Goal: Information Seeking & Learning: Learn about a topic

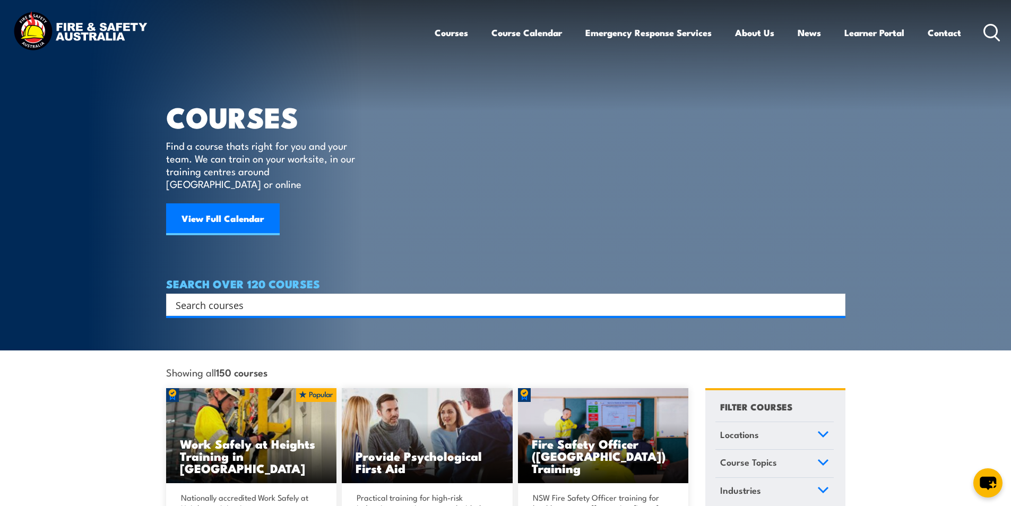
click at [987, 30] on icon at bounding box center [992, 33] width 17 height 18
click at [991, 31] on icon at bounding box center [992, 33] width 17 height 18
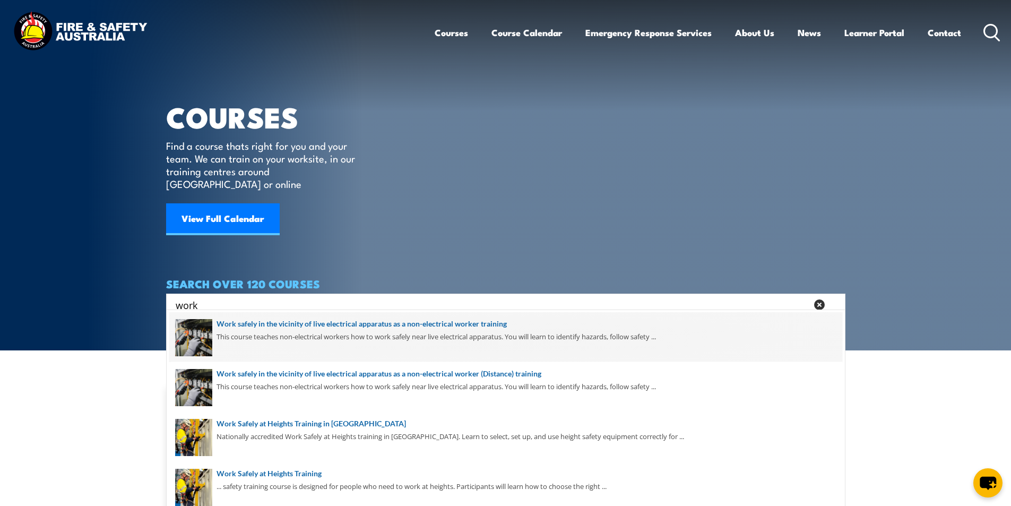
scroll to position [53, 0]
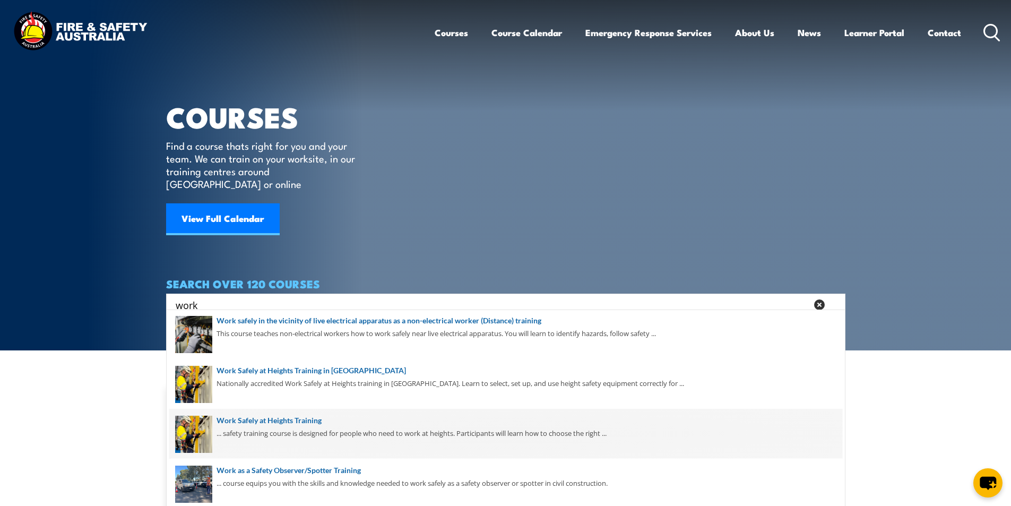
type input "work"
click at [280, 421] on span at bounding box center [505, 434] width 673 height 50
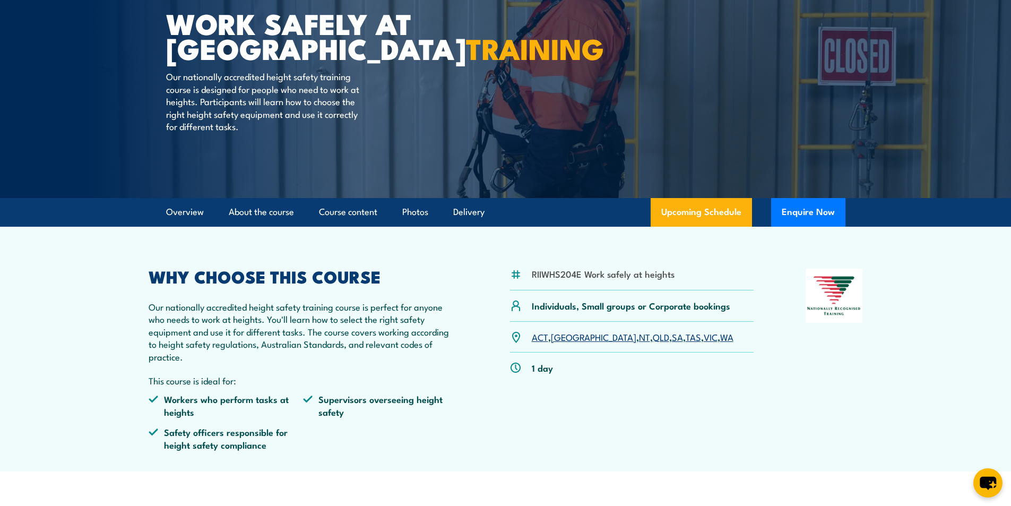
scroll to position [53, 0]
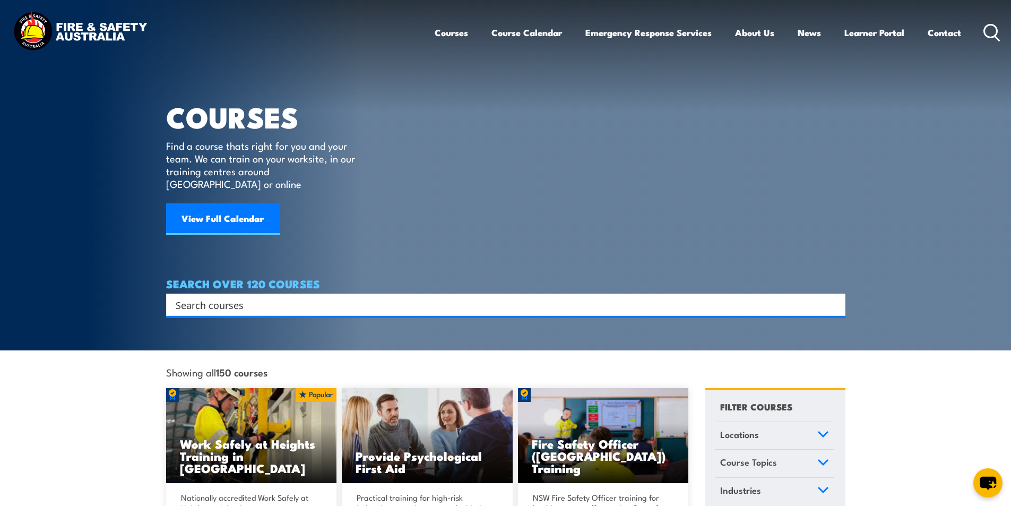
click at [993, 32] on icon at bounding box center [992, 33] width 17 height 18
click at [993, 30] on icon at bounding box center [992, 33] width 17 height 18
click at [215, 297] on input "Search input" at bounding box center [499, 305] width 647 height 16
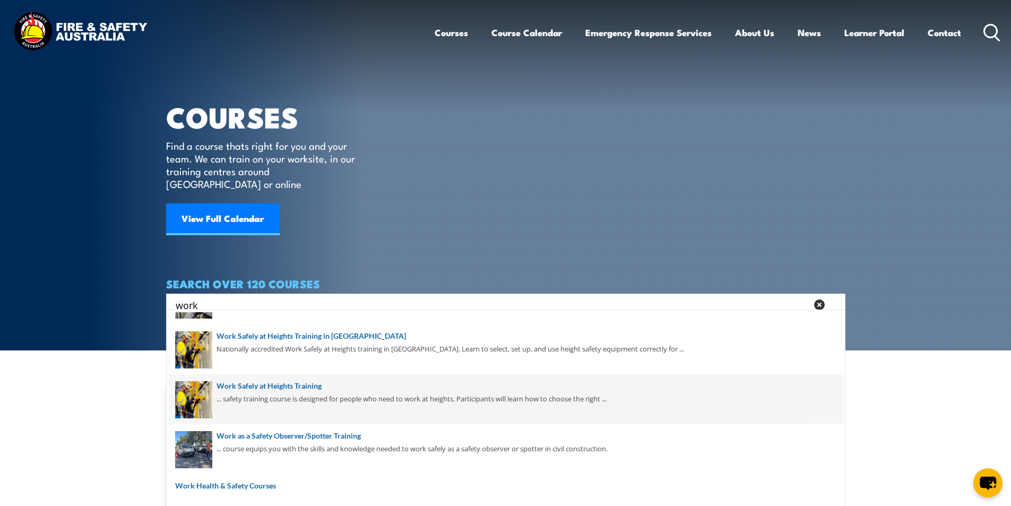
scroll to position [106, 0]
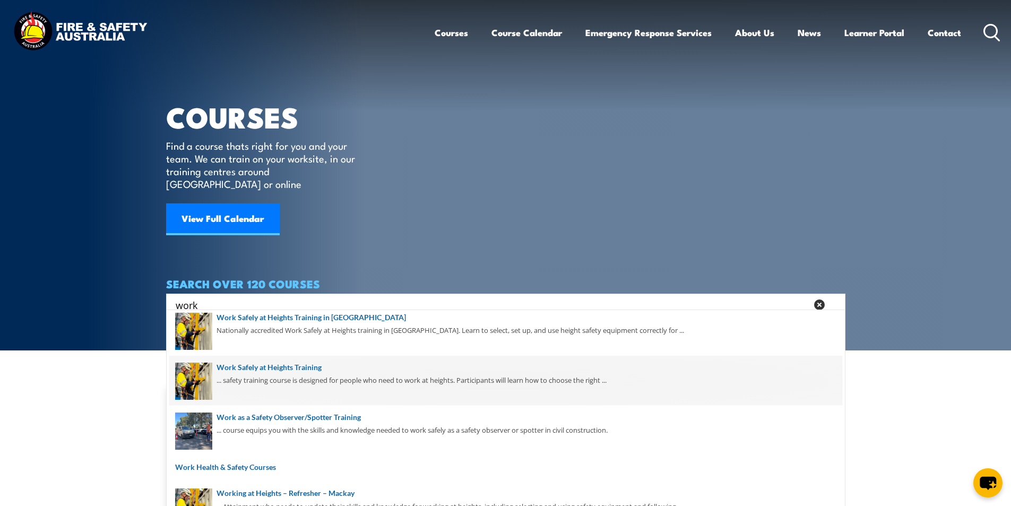
type input "work"
click at [308, 366] on span at bounding box center [505, 381] width 673 height 50
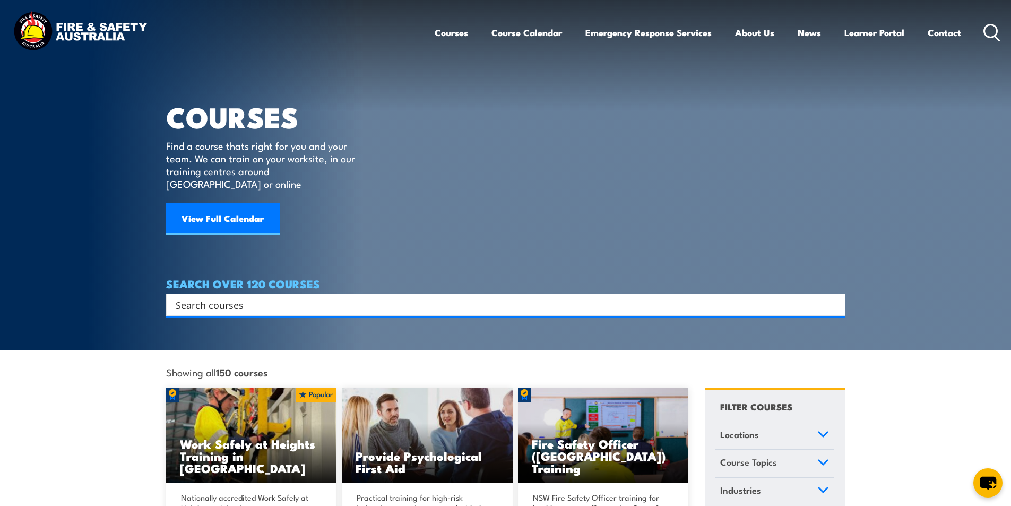
click at [229, 297] on input "Search input" at bounding box center [499, 305] width 647 height 16
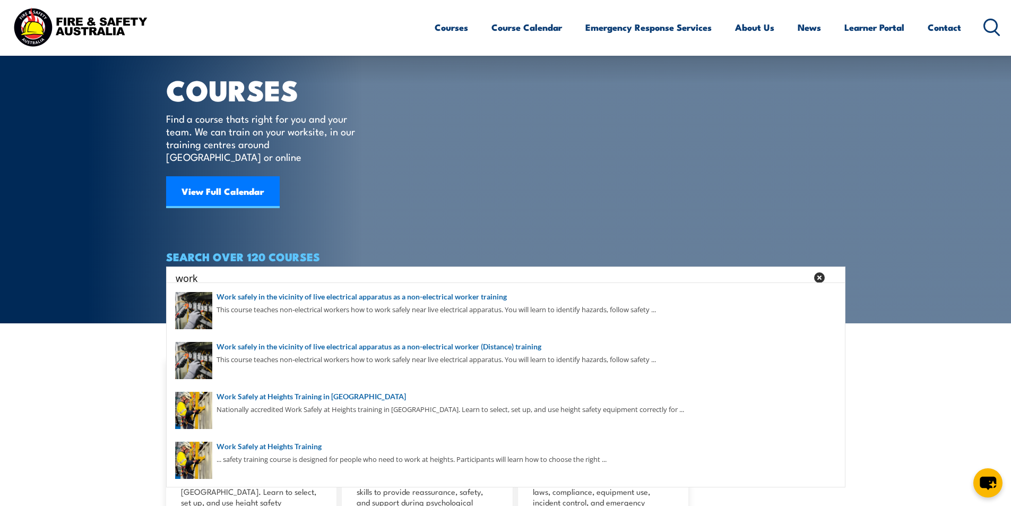
scroll to position [53, 0]
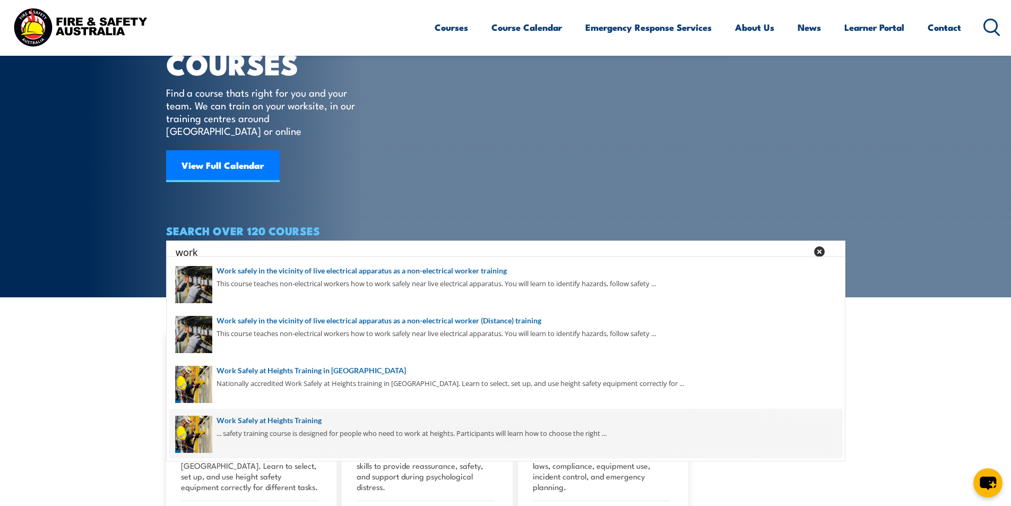
type input "work"
click at [311, 420] on span at bounding box center [505, 434] width 673 height 50
click at [305, 420] on span at bounding box center [505, 434] width 673 height 50
click at [306, 419] on span at bounding box center [505, 434] width 673 height 50
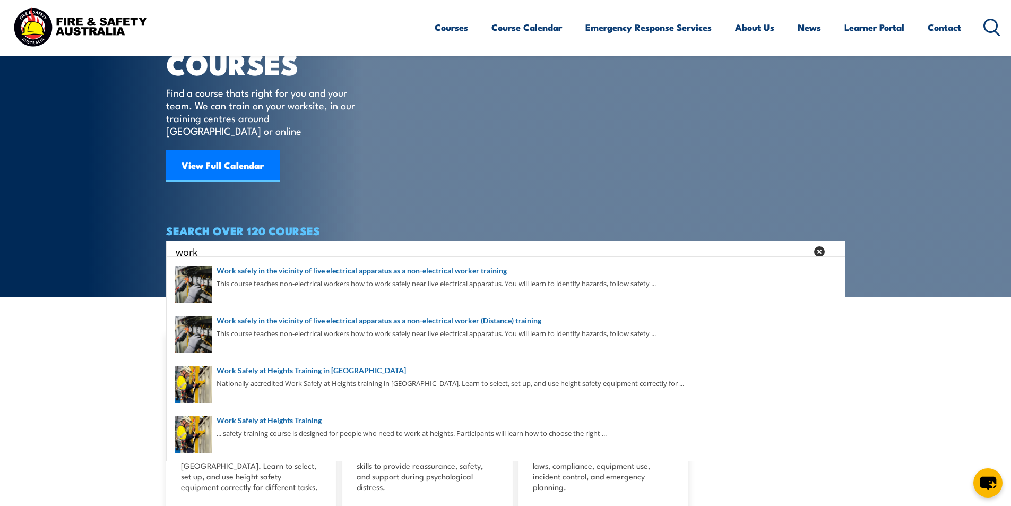
click at [818, 246] on icon at bounding box center [819, 251] width 11 height 11
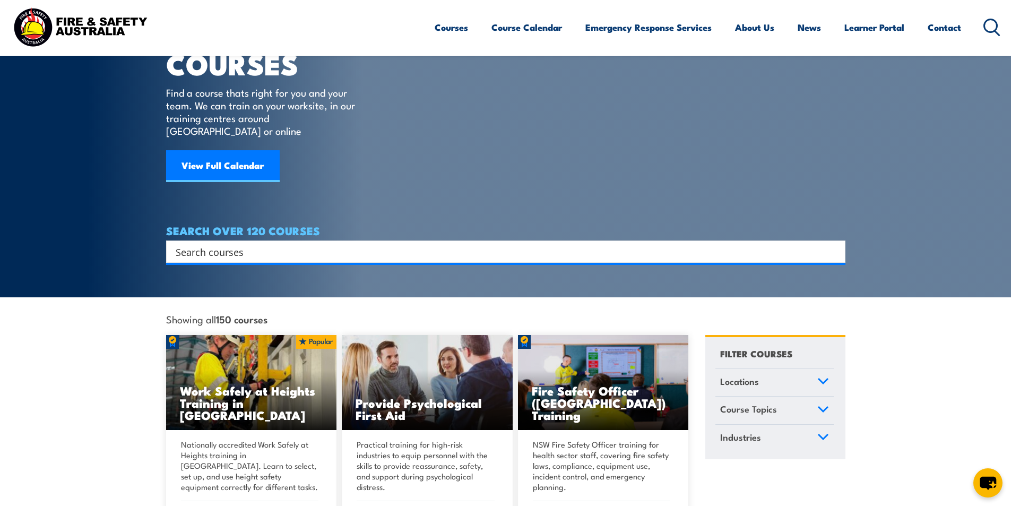
click at [258, 244] on input "Search input" at bounding box center [499, 252] width 647 height 16
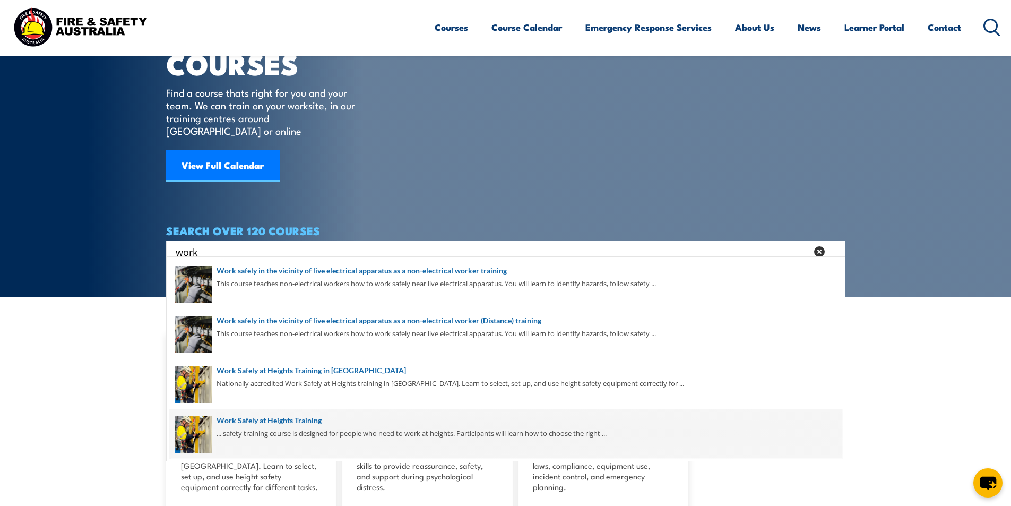
type input "work"
click at [299, 423] on span at bounding box center [505, 434] width 673 height 50
click at [304, 418] on span at bounding box center [505, 434] width 673 height 50
click at [314, 419] on span at bounding box center [505, 434] width 673 height 50
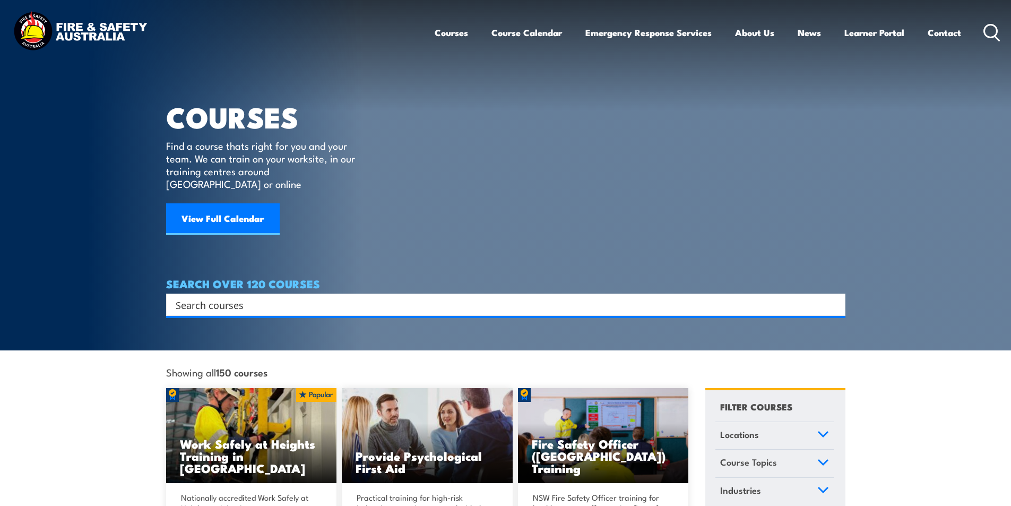
click at [242, 297] on input "Search input" at bounding box center [499, 305] width 647 height 16
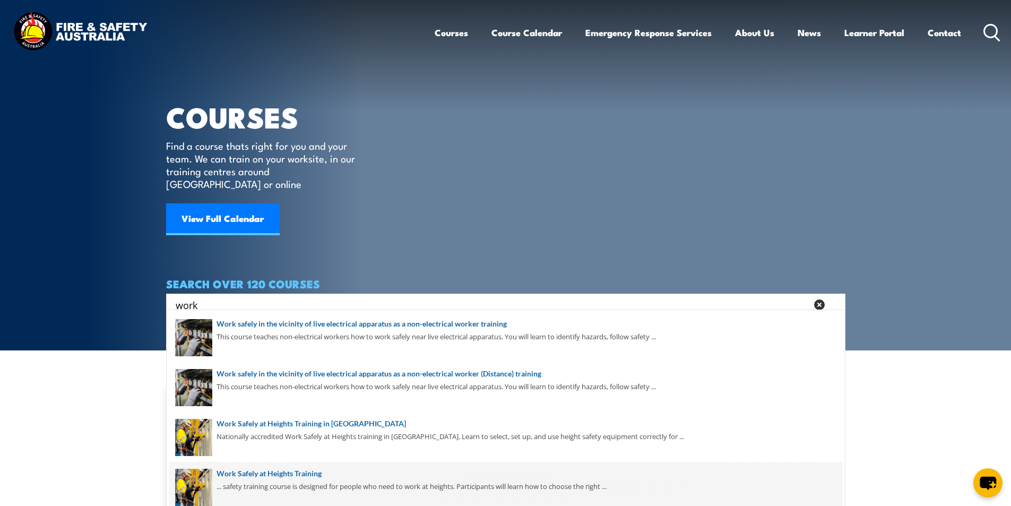
type input "work"
click at [307, 473] on span at bounding box center [505, 487] width 673 height 50
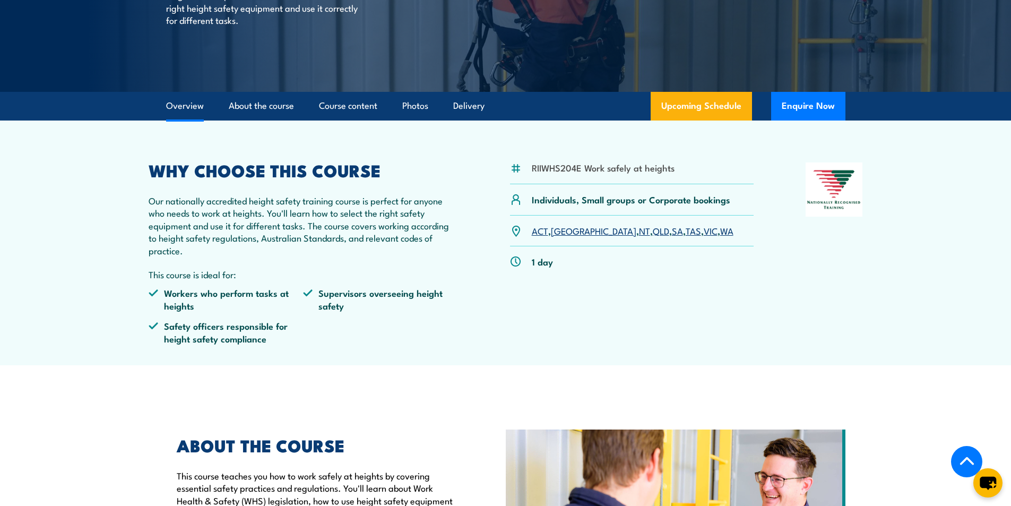
click at [672, 228] on link "SA" at bounding box center [677, 230] width 11 height 13
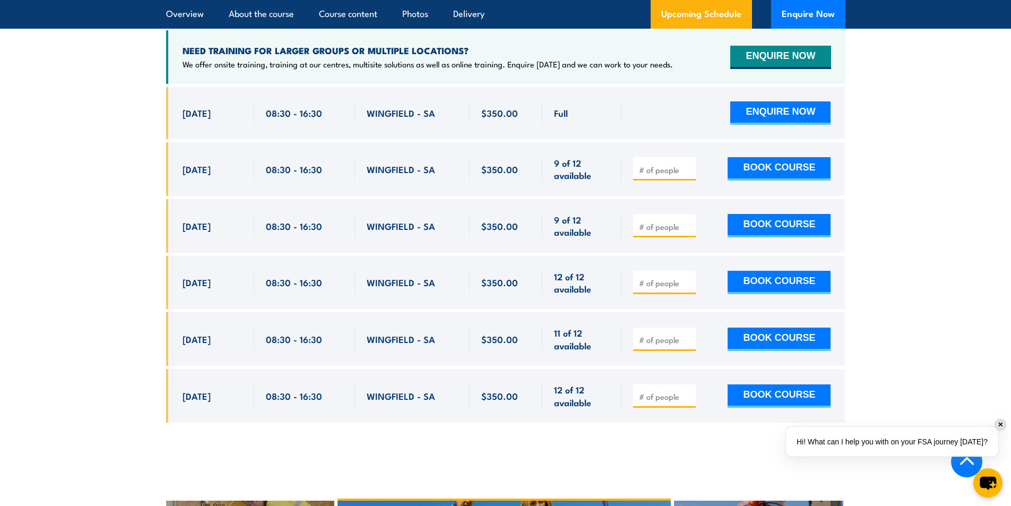
scroll to position [1689, 0]
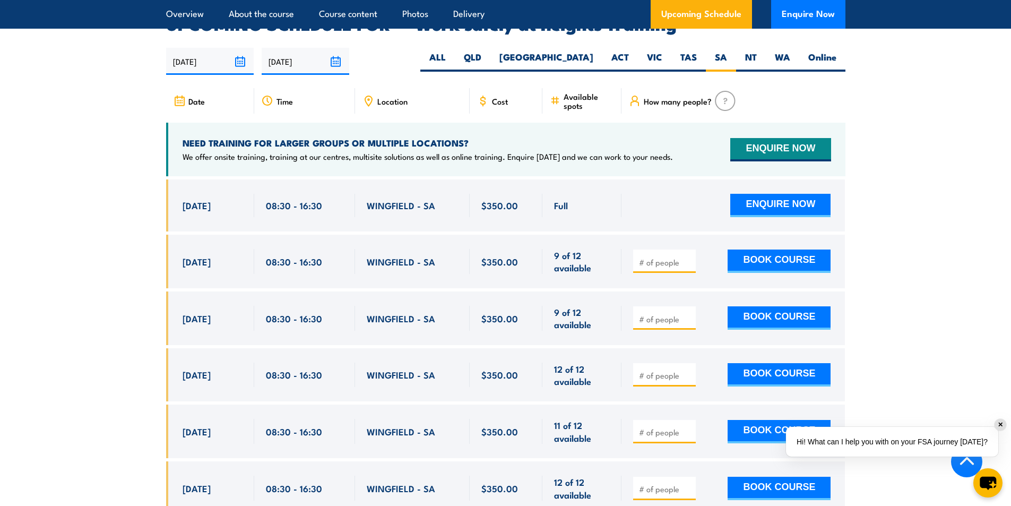
click at [663, 257] on input "number" at bounding box center [665, 262] width 53 height 11
type input "1"
click at [923, 334] on section "UPCOMING SCHEDULE FOR - "Work safely at heights Training" 30/09/2025 29/03/2026" at bounding box center [505, 273] width 1011 height 515
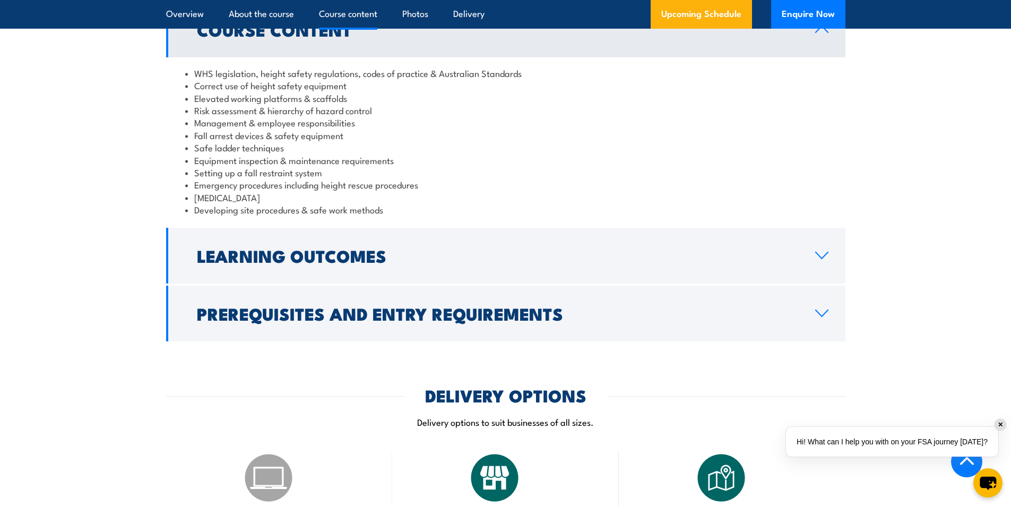
scroll to position [787, 0]
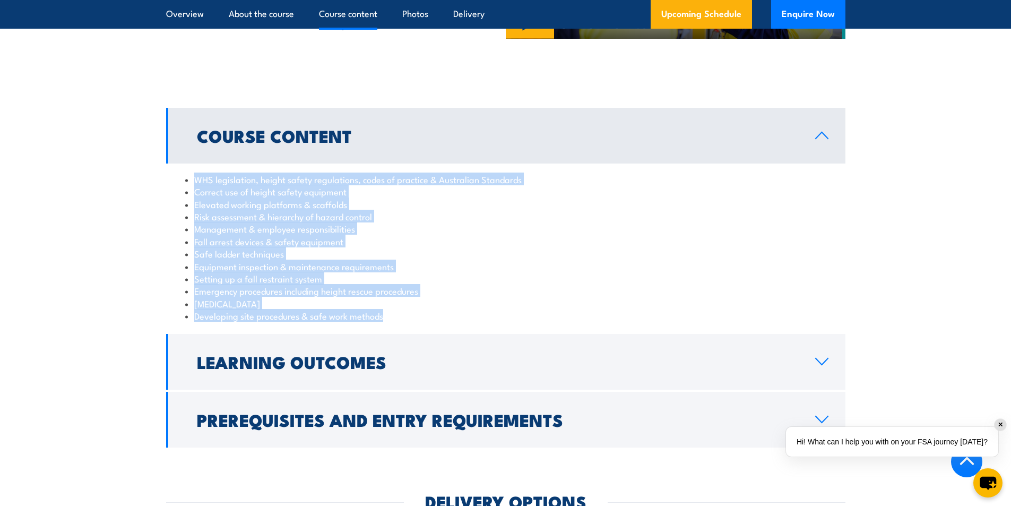
drag, startPoint x: 196, startPoint y: 176, endPoint x: 471, endPoint y: 321, distance: 310.9
click at [471, 321] on ul "WHS legislation, height safety regulations, codes of practice & Australian Stan…" at bounding box center [505, 247] width 641 height 149
click at [456, 232] on li "Management & employee responsibilities" at bounding box center [505, 228] width 641 height 12
click at [765, 168] on div "WHS legislation, height safety regulations, codes of practice & Australian Stan…" at bounding box center [506, 248] width 680 height 168
click at [476, 123] on link "Course Content" at bounding box center [506, 136] width 680 height 56
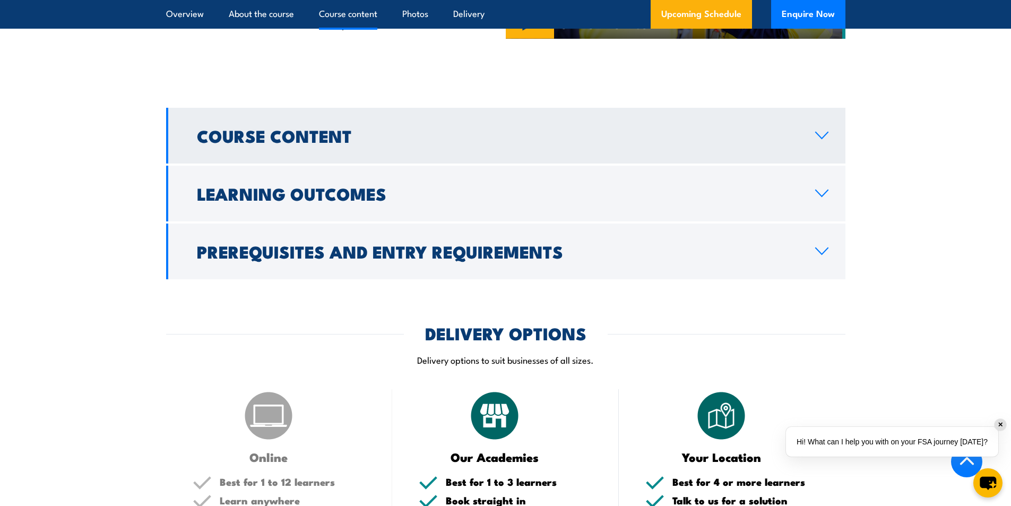
click at [820, 135] on icon at bounding box center [822, 135] width 14 height 8
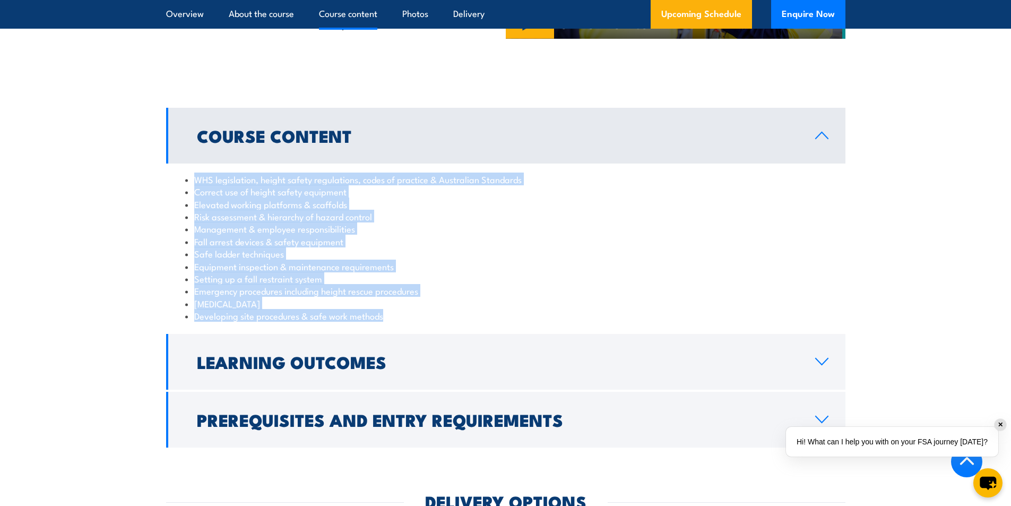
click at [462, 210] on li "Risk assessment & hierarchy of hazard control" at bounding box center [505, 216] width 641 height 12
click at [262, 169] on div "WHS legislation, height safety regulations, codes of practice & Australian Stan…" at bounding box center [506, 248] width 680 height 168
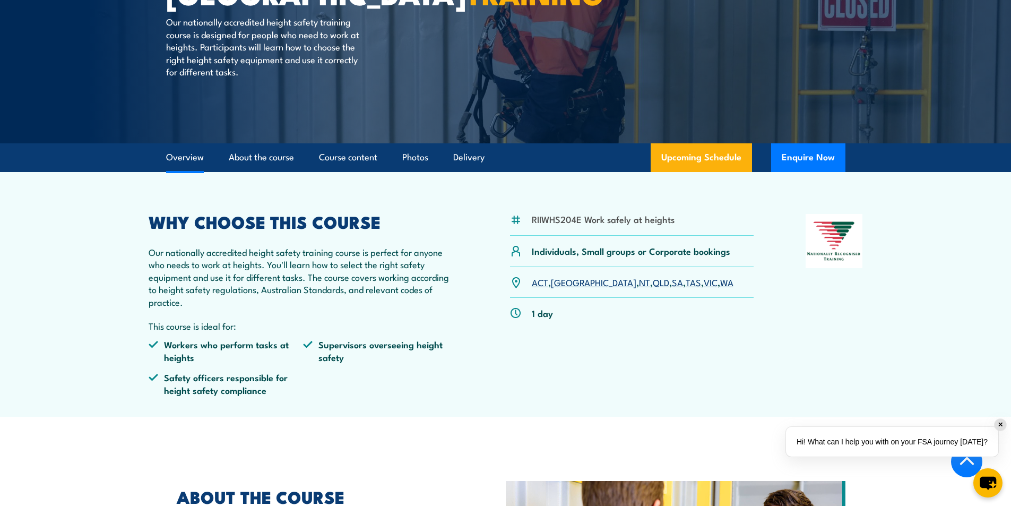
scroll to position [97, 0]
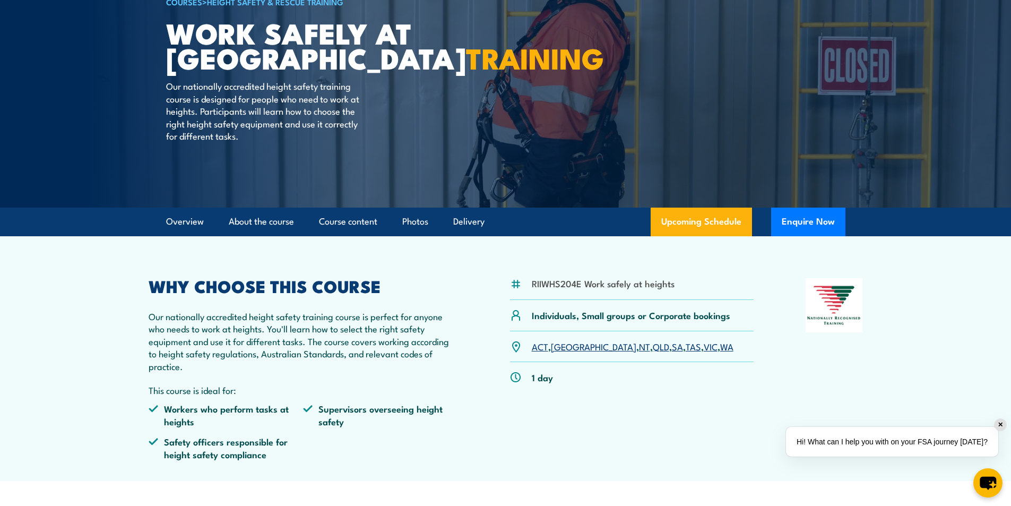
click at [672, 345] on link "SA" at bounding box center [677, 346] width 11 height 13
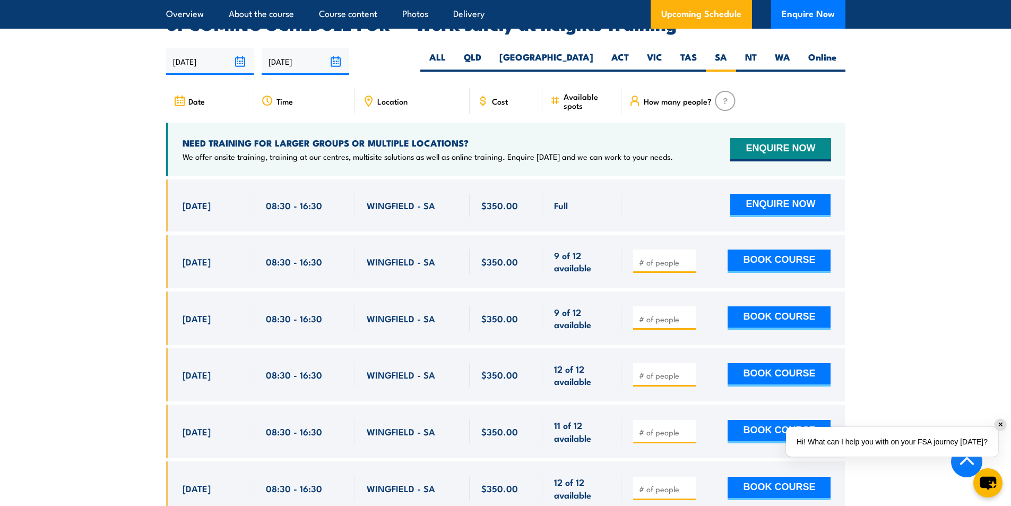
scroll to position [1743, 0]
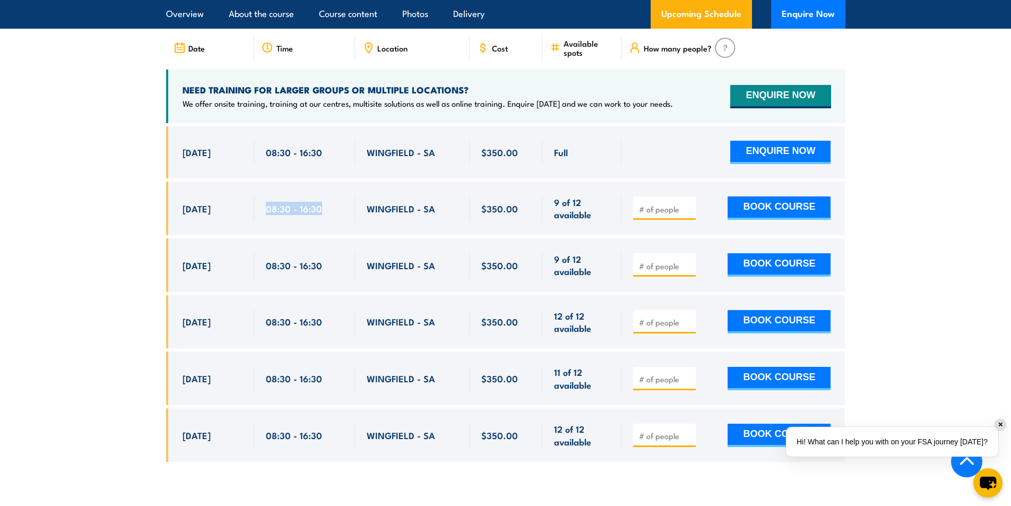
drag, startPoint x: 266, startPoint y: 192, endPoint x: 328, endPoint y: 195, distance: 62.2
click at [328, 196] on div "08:30 - 16:30" at bounding box center [305, 208] width 78 height 25
click at [305, 209] on div "08:30 - 16:30" at bounding box center [304, 209] width 101 height 54
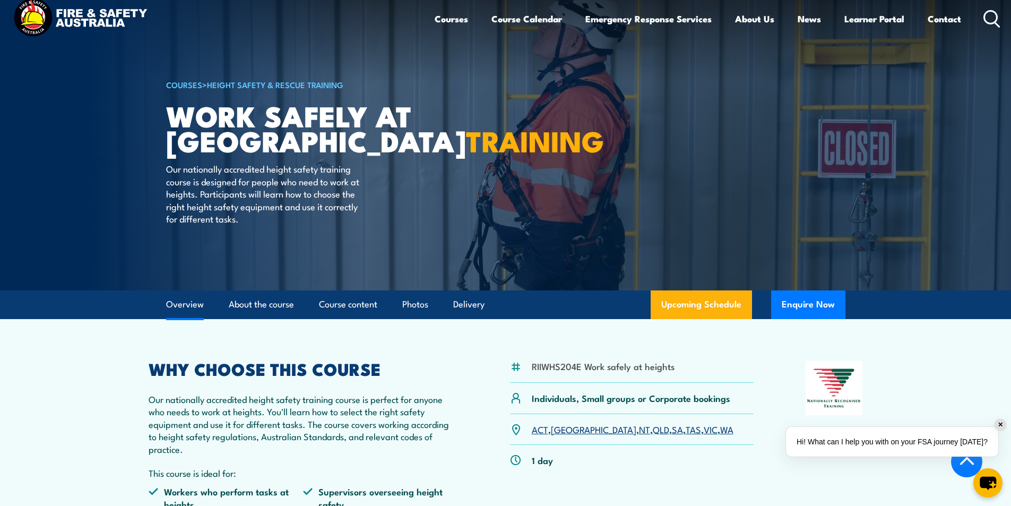
scroll to position [0, 0]
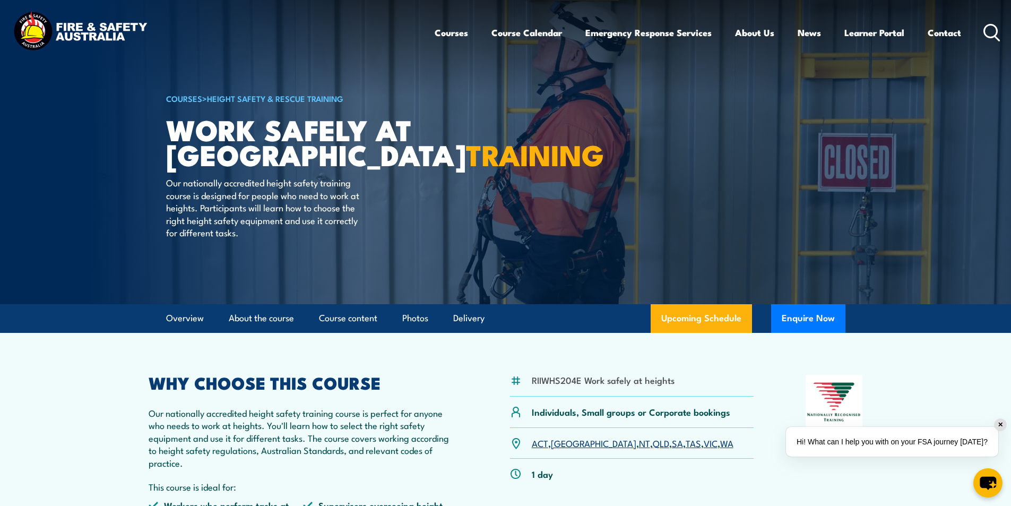
click at [991, 30] on icon at bounding box center [992, 33] width 17 height 18
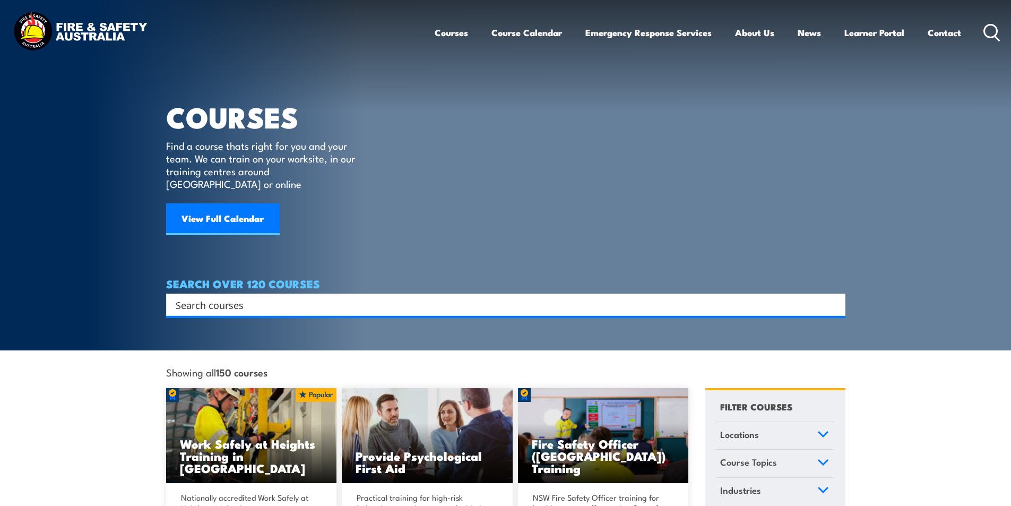
click at [210, 297] on input "Search input" at bounding box center [499, 305] width 647 height 16
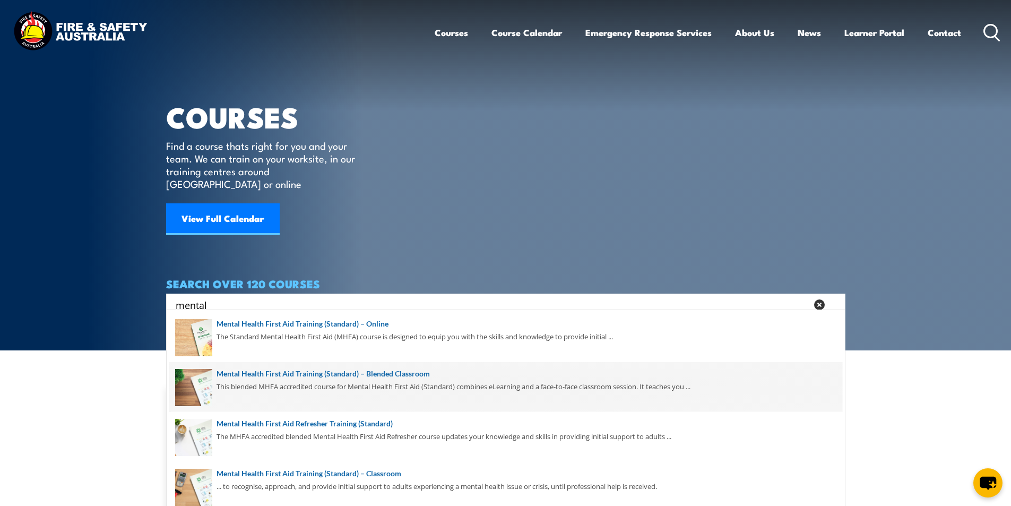
type input "mental"
click at [337, 373] on span at bounding box center [505, 387] width 673 height 50
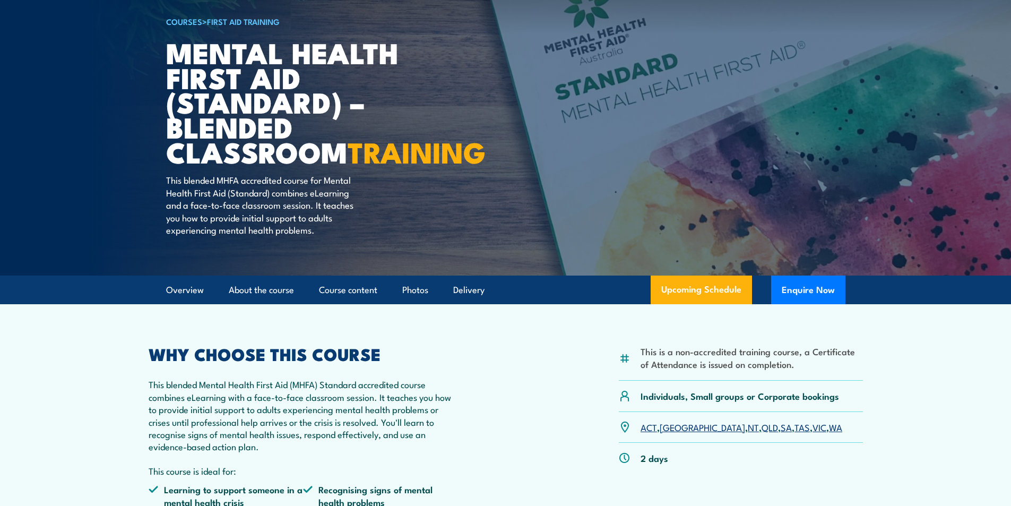
scroll to position [159, 0]
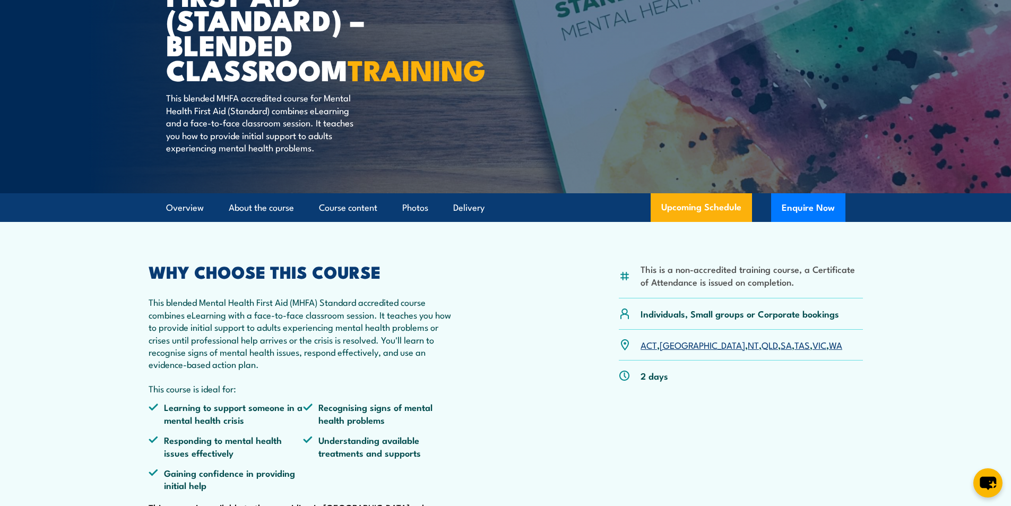
click at [813, 351] on link "VIC" at bounding box center [820, 344] width 14 height 13
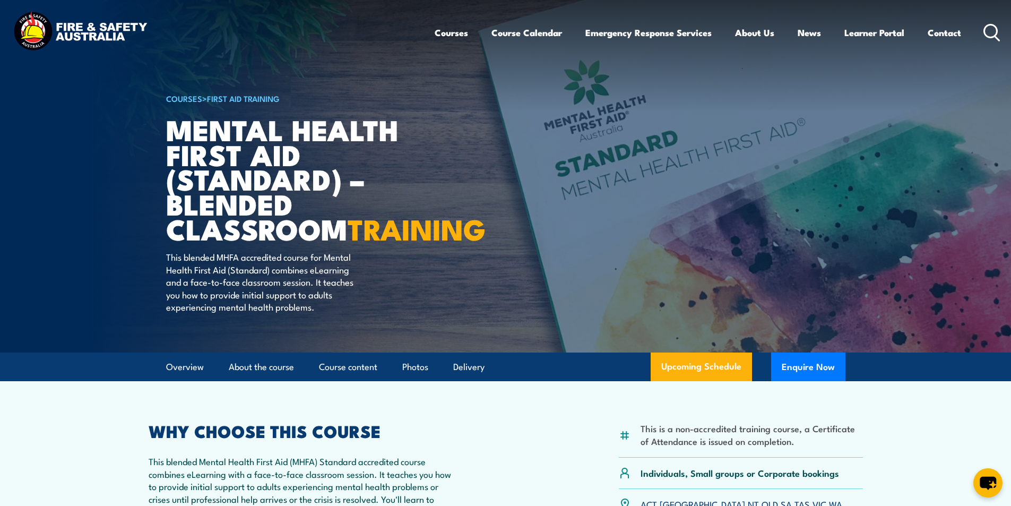
click at [988, 28] on icon at bounding box center [992, 33] width 17 height 18
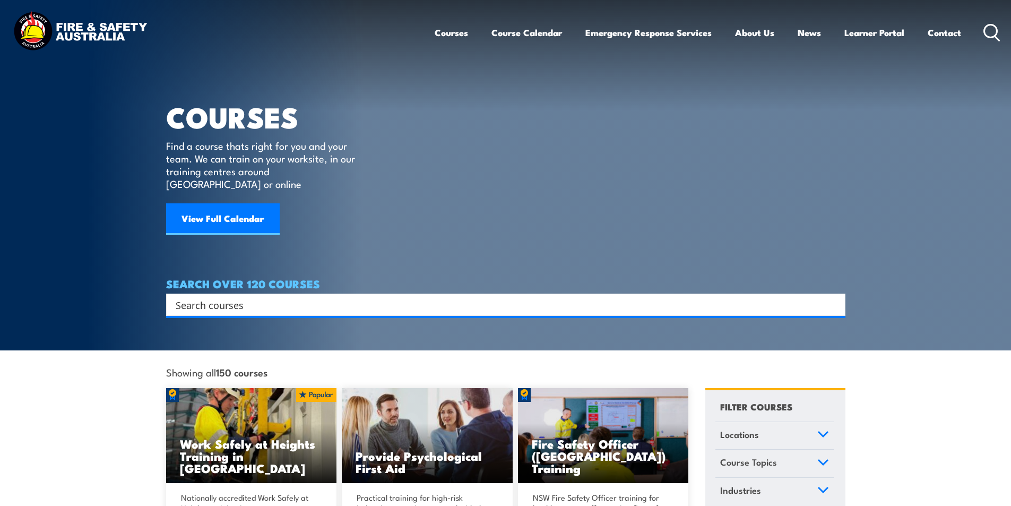
click at [229, 297] on input "Search input" at bounding box center [499, 305] width 647 height 16
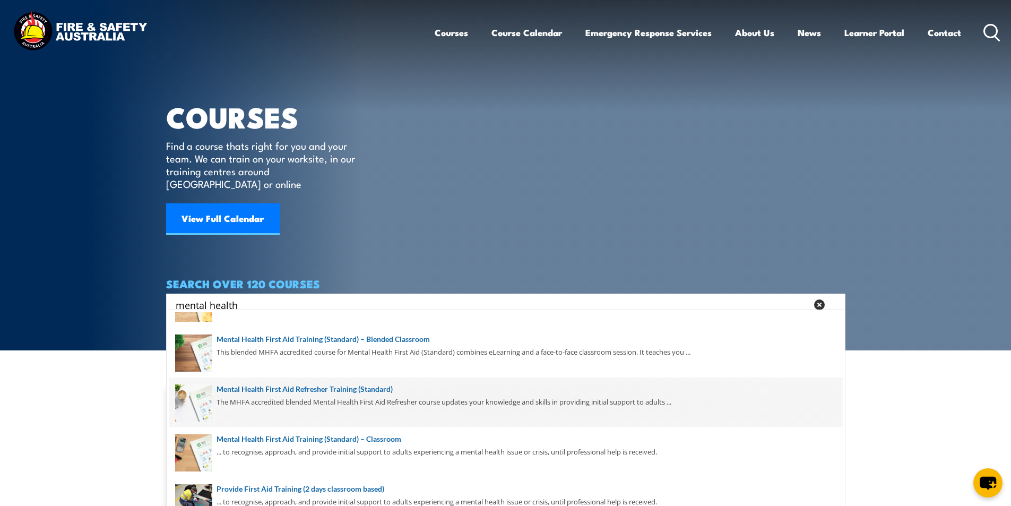
scroll to position [53, 0]
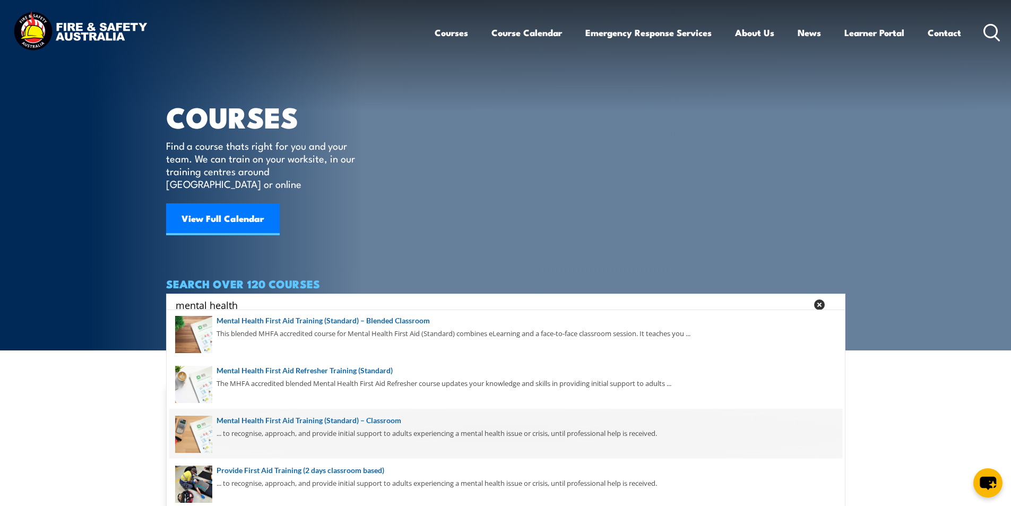
type input "mental health"
click at [378, 419] on span at bounding box center [505, 434] width 673 height 50
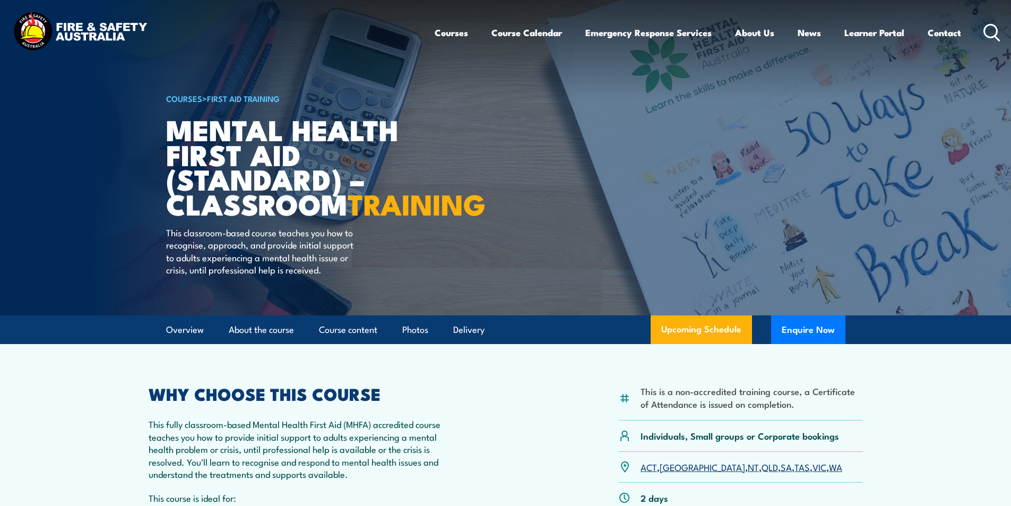
scroll to position [212, 0]
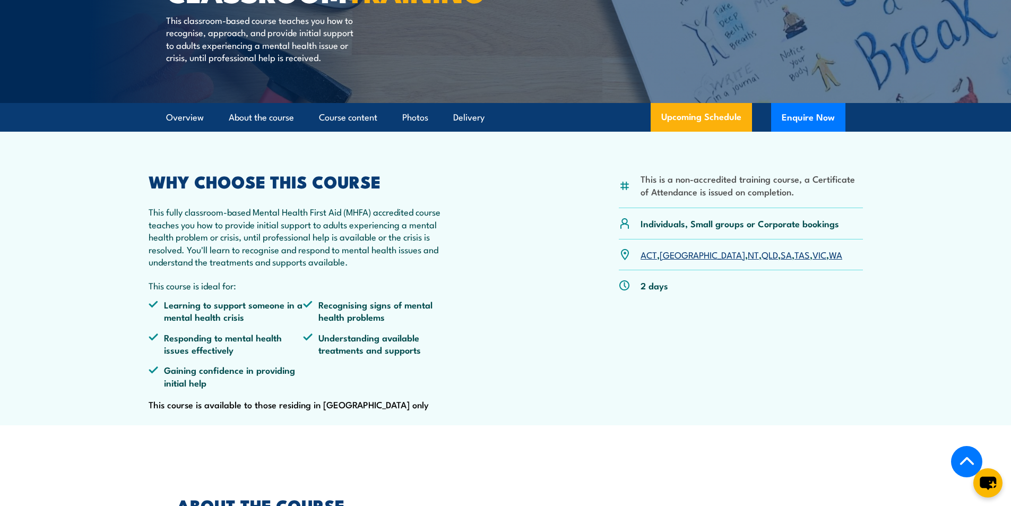
click at [813, 261] on link "VIC" at bounding box center [820, 254] width 14 height 13
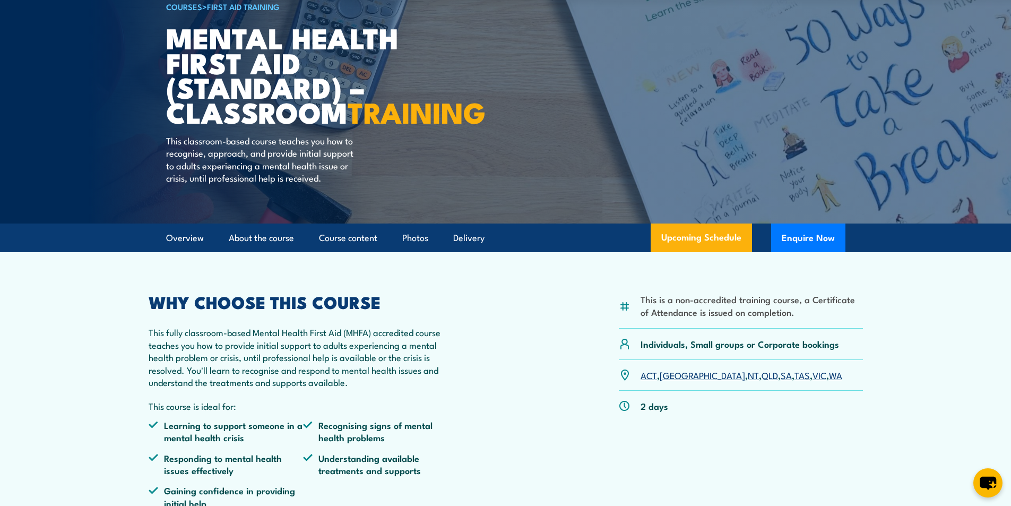
scroll to position [159, 0]
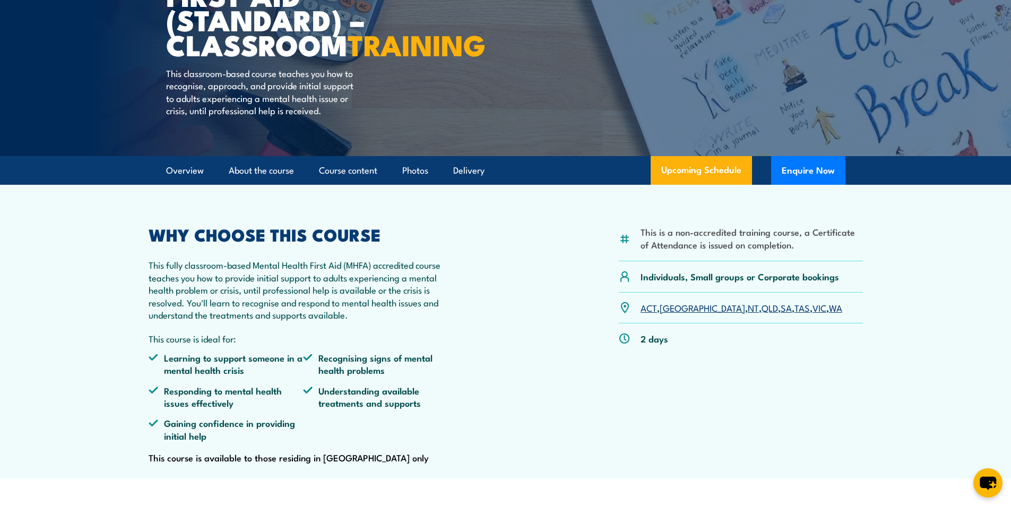
click at [762, 314] on link "QLD" at bounding box center [770, 307] width 16 height 13
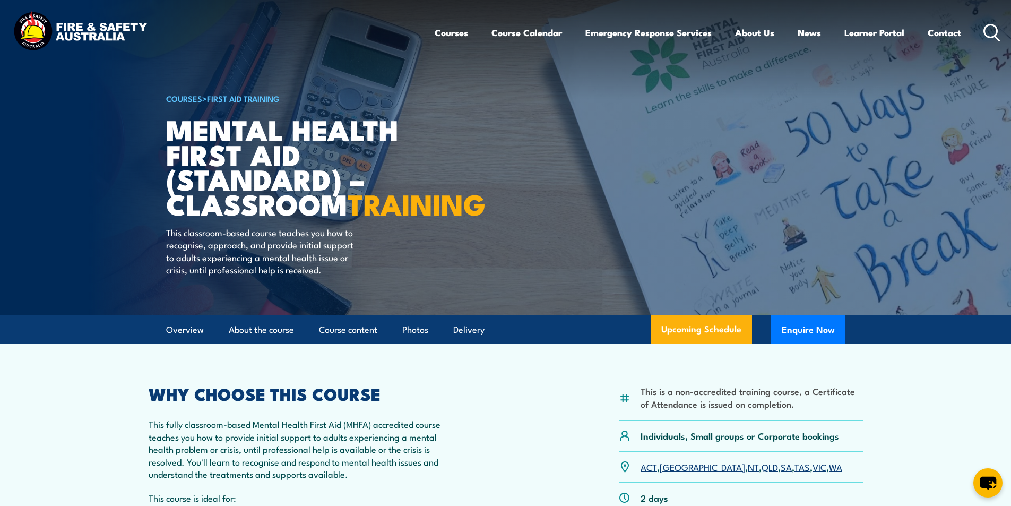
click at [990, 31] on icon at bounding box center [992, 33] width 17 height 18
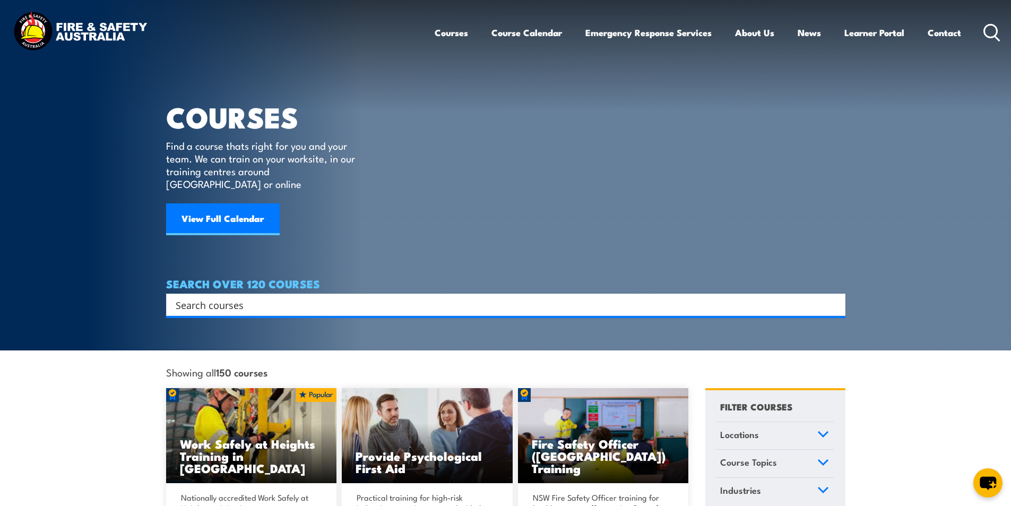
click at [261, 297] on input "Search input" at bounding box center [499, 305] width 647 height 16
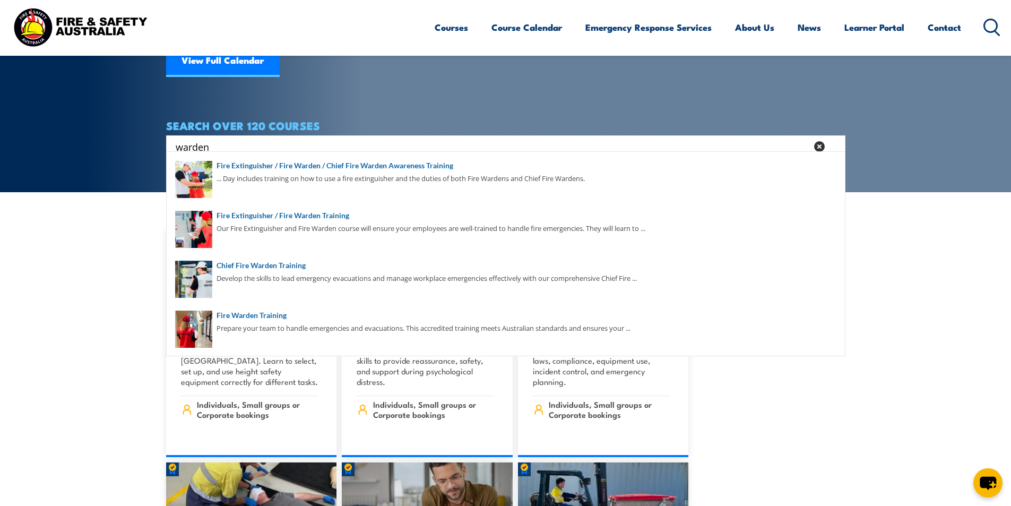
scroll to position [159, 0]
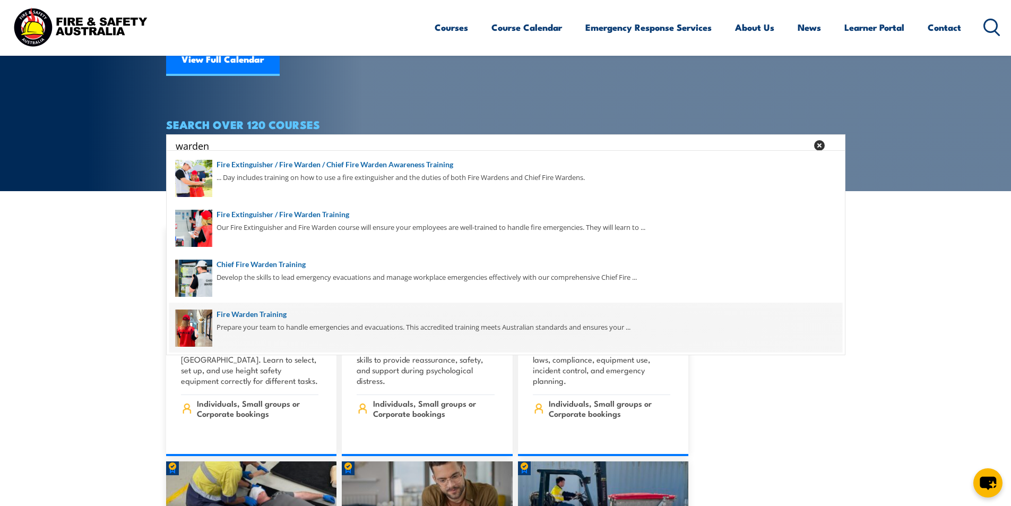
type input "warden"
click at [270, 312] on span at bounding box center [505, 328] width 673 height 50
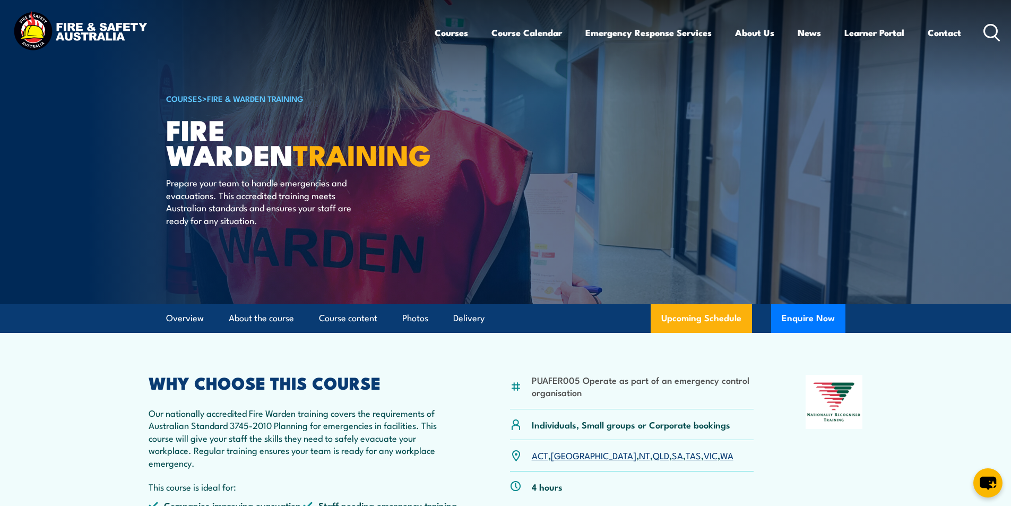
click at [992, 27] on icon at bounding box center [992, 33] width 17 height 18
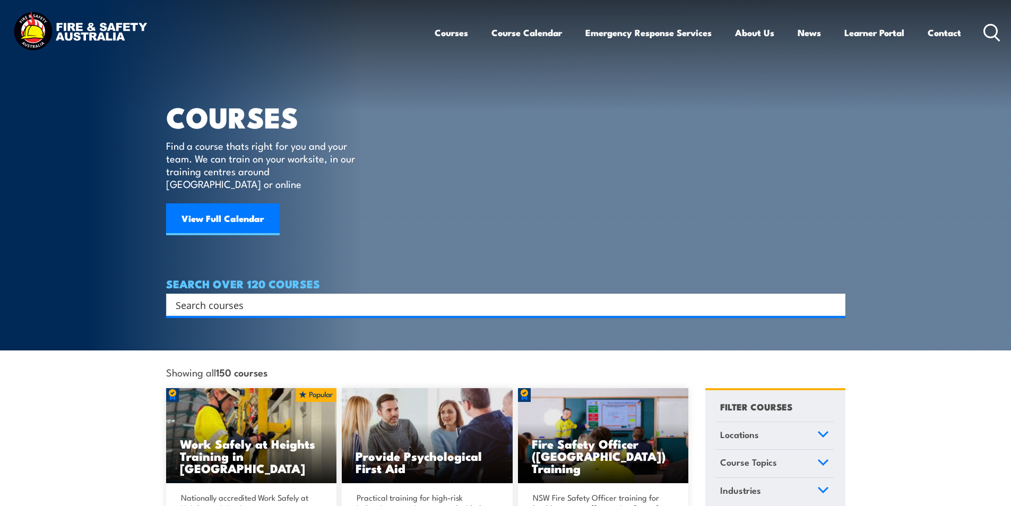
click at [255, 297] on input "Search input" at bounding box center [499, 305] width 647 height 16
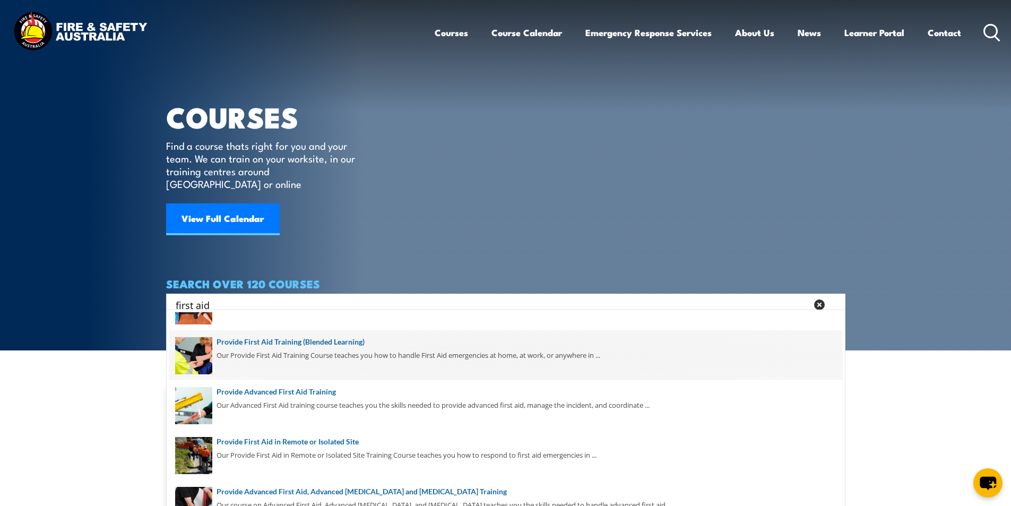
scroll to position [159, 0]
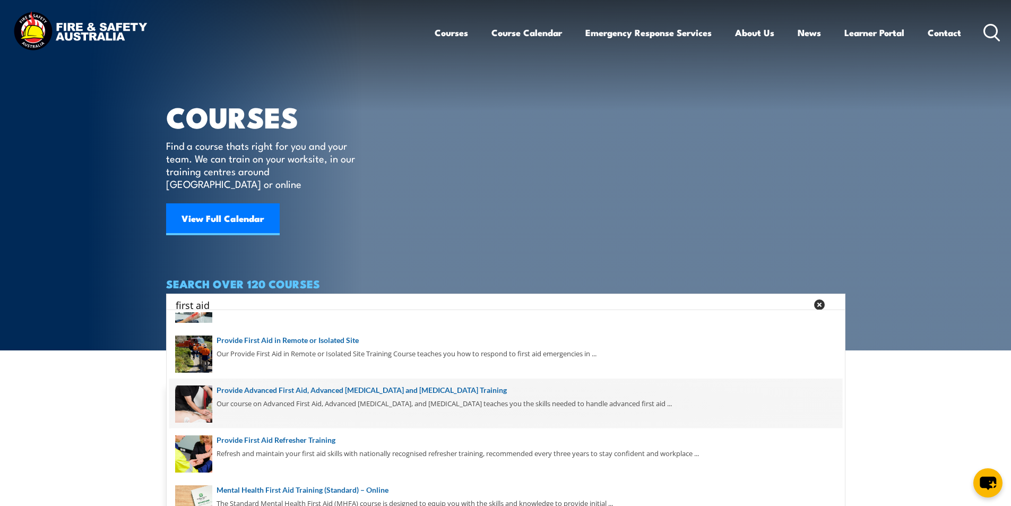
type input "first aid"
click at [264, 389] on span at bounding box center [505, 404] width 673 height 50
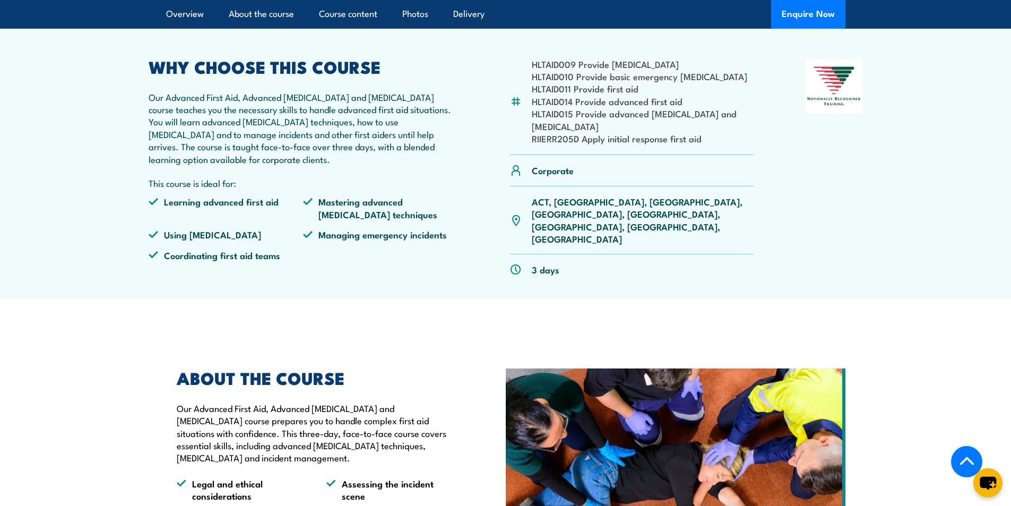
scroll to position [265, 0]
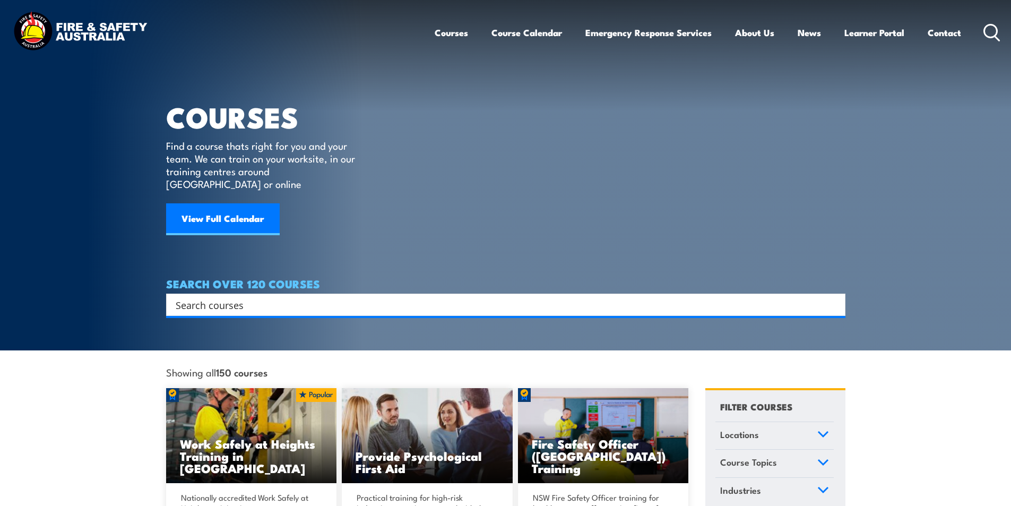
click at [242, 297] on input "Search input" at bounding box center [499, 305] width 647 height 16
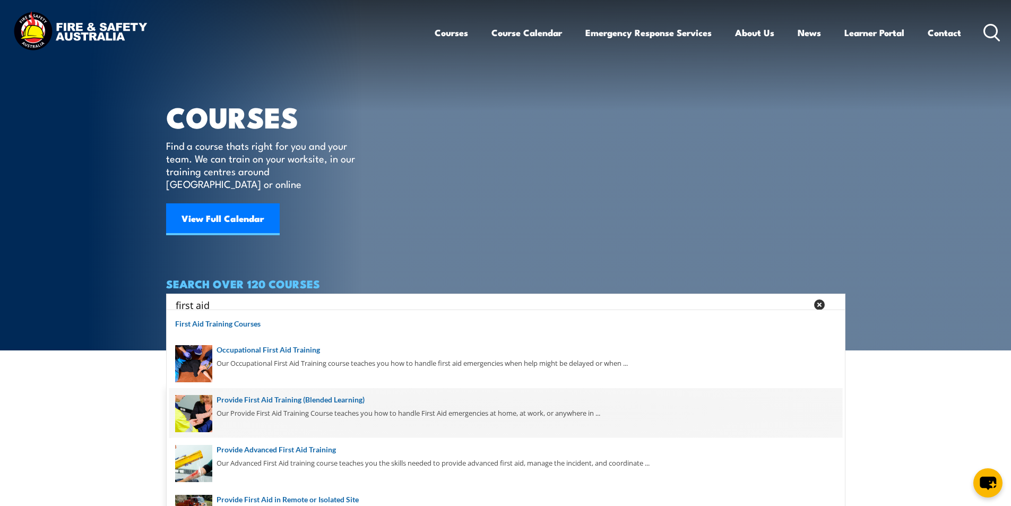
type input "first aid"
click at [352, 401] on span at bounding box center [505, 413] width 673 height 50
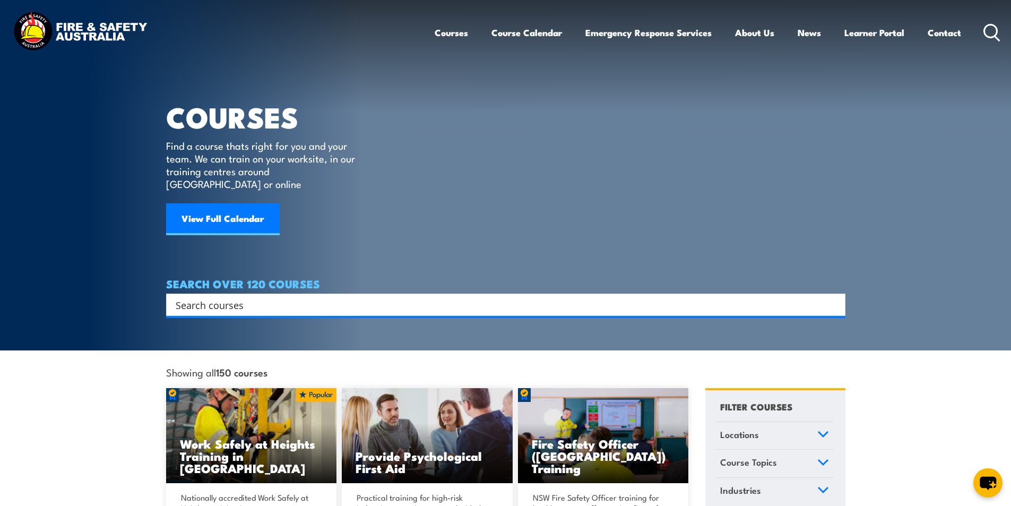
click at [991, 31] on icon at bounding box center [992, 33] width 17 height 18
click at [941, 29] on link "Contact" at bounding box center [944, 33] width 33 height 28
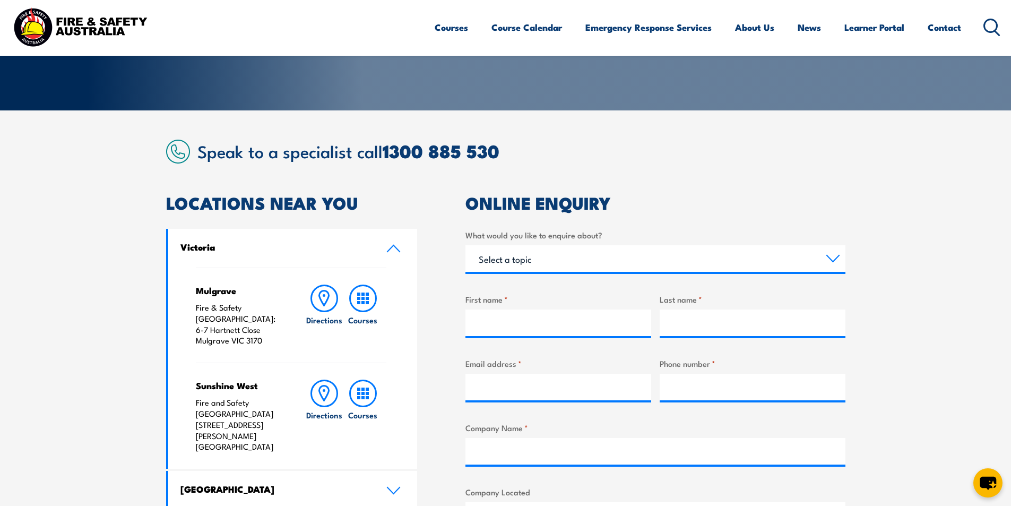
scroll to position [53, 0]
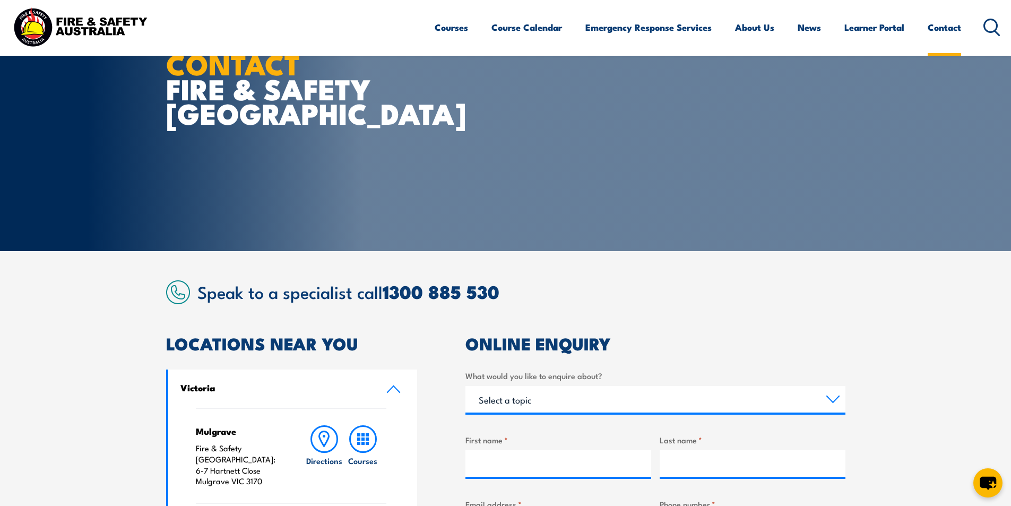
click at [951, 28] on link "Contact" at bounding box center [944, 27] width 33 height 28
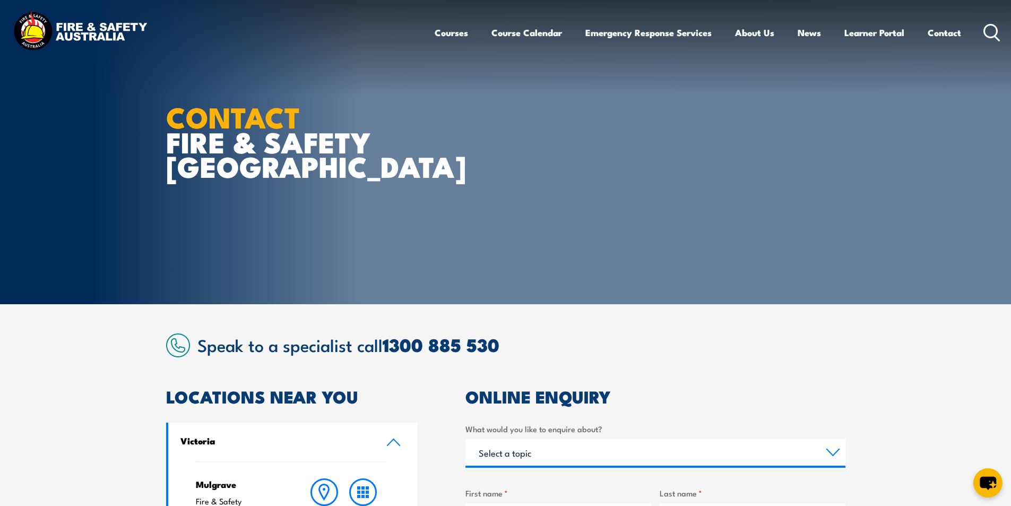
click at [989, 30] on icon at bounding box center [992, 33] width 17 height 18
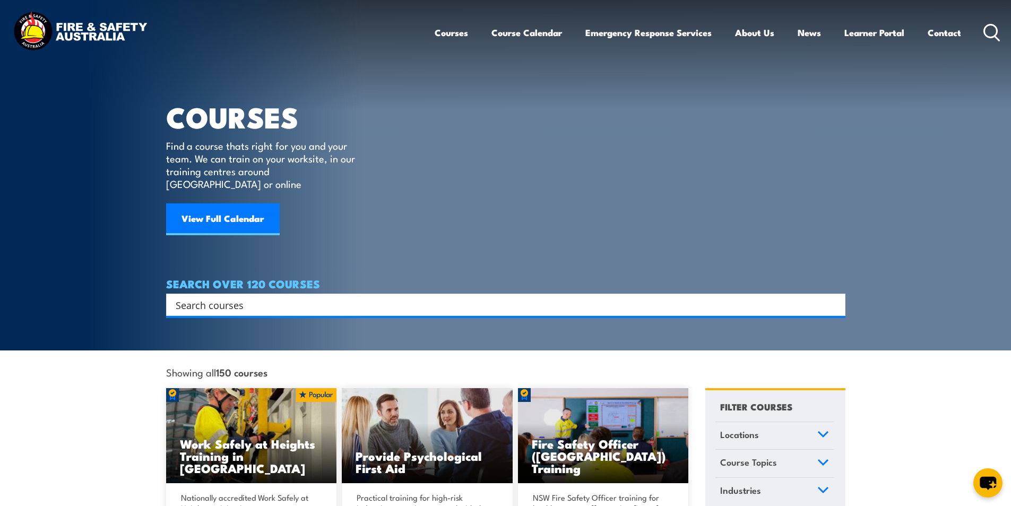
click at [255, 297] on input "Search input" at bounding box center [499, 305] width 647 height 16
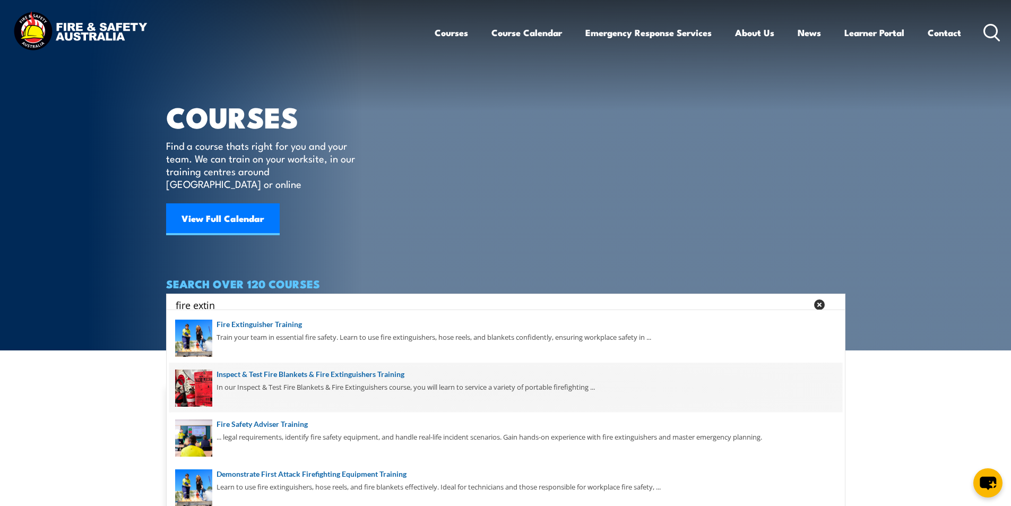
scroll to position [100, 0]
type input "fire extin"
click at [385, 373] on span at bounding box center [505, 387] width 673 height 50
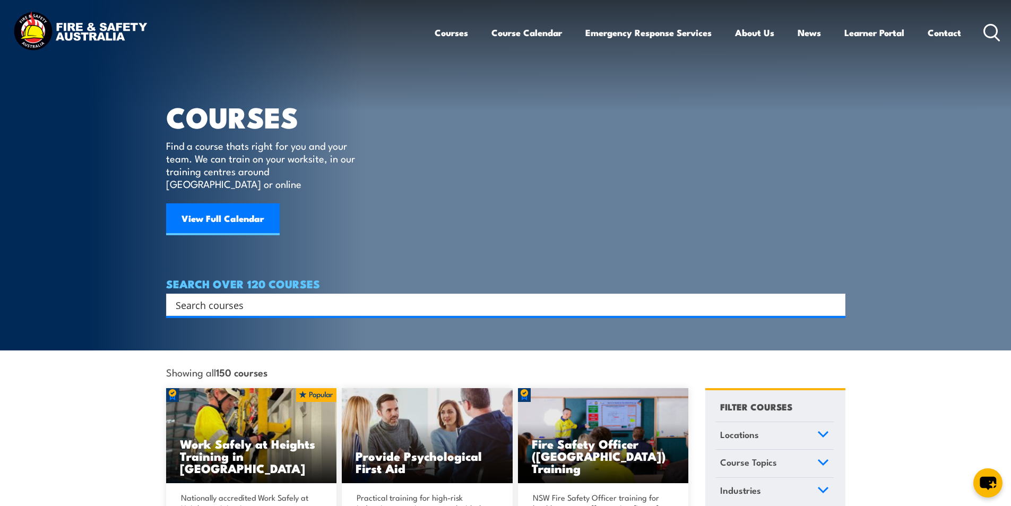
click at [296, 297] on input "Search input" at bounding box center [499, 305] width 647 height 16
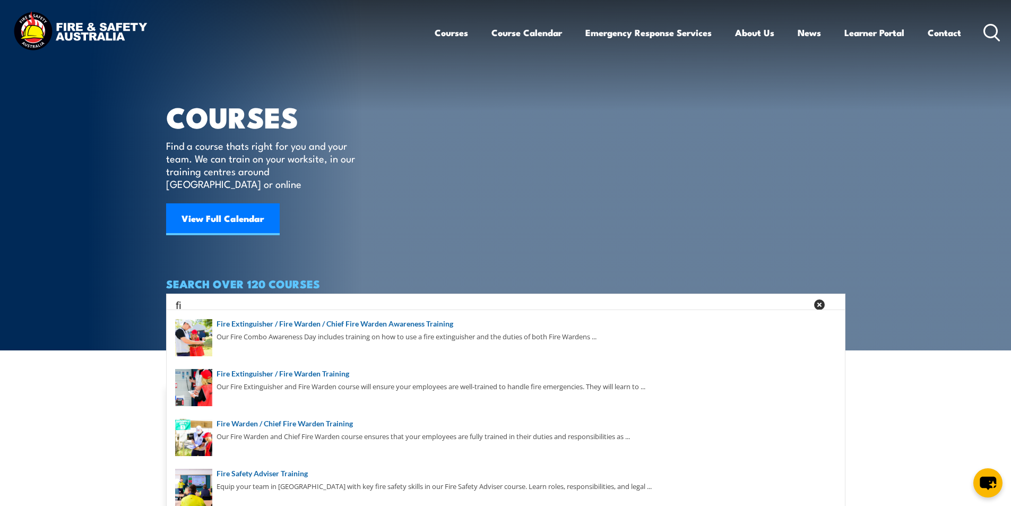
type input "f"
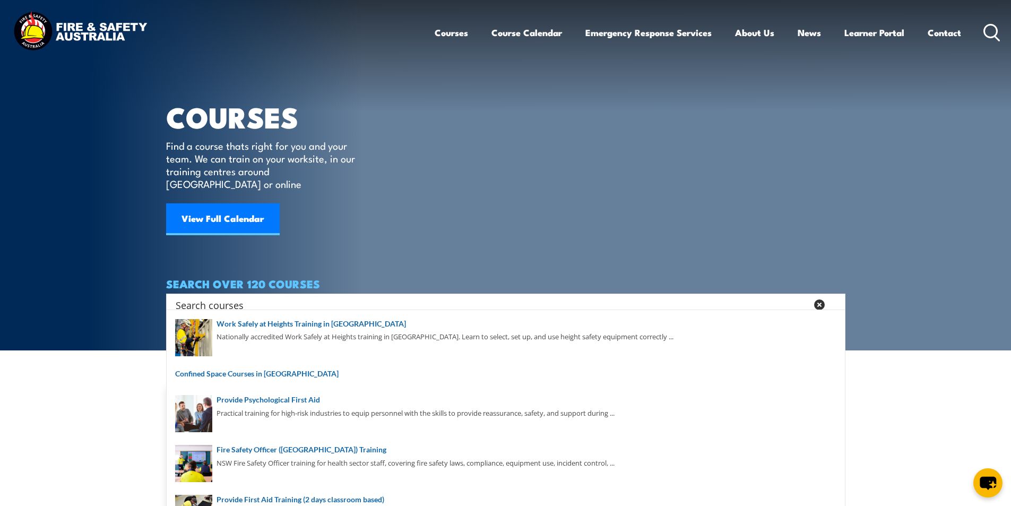
click at [261, 297] on input "Search input" at bounding box center [492, 305] width 632 height 16
click at [511, 178] on article "COURSES Find a course thats right for you and your team. We can train on your w…" at bounding box center [506, 158] width 680 height 316
